Goal: Task Accomplishment & Management: Manage account settings

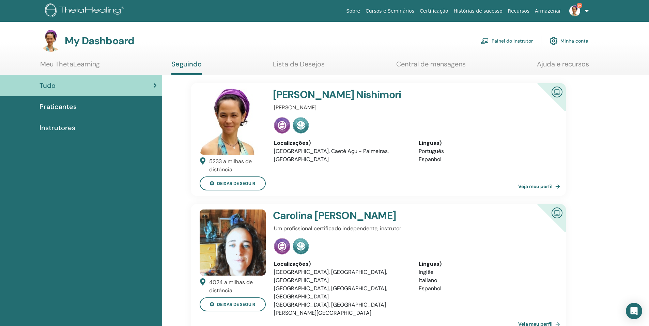
click at [519, 39] on link "Painel do instrutor" at bounding box center [507, 40] width 52 height 15
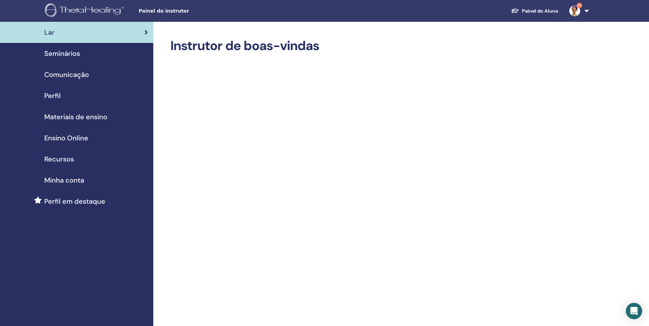
click at [72, 54] on span "Seminários" at bounding box center [62, 53] width 36 height 10
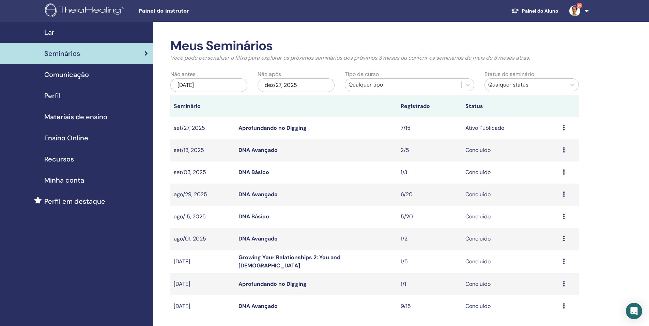
click at [273, 128] on link "Aprofundando no Digging" at bounding box center [272, 127] width 68 height 7
